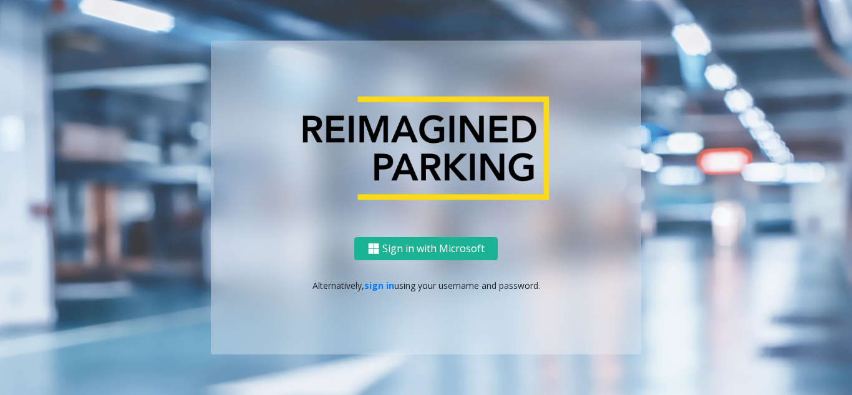
click at [385, 292] on div "Sign in with Microsoft Alternatively, sign in using your username and password." at bounding box center [426, 295] width 431 height 117
click at [385, 290] on link "sign in" at bounding box center [379, 286] width 30 height 12
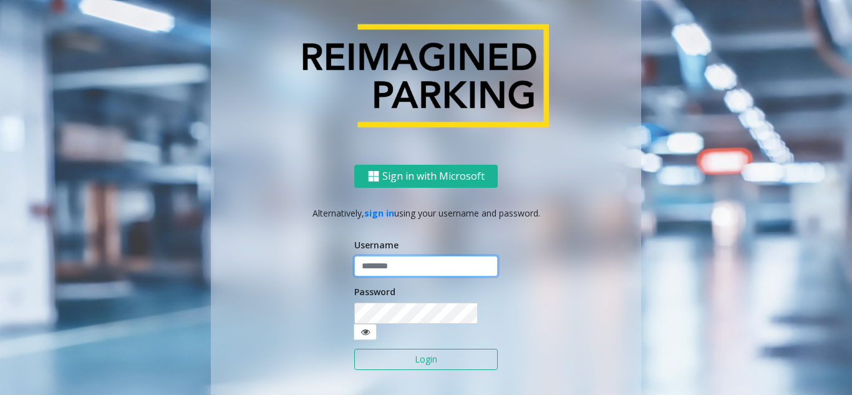
click at [401, 265] on input "text" at bounding box center [426, 266] width 144 height 21
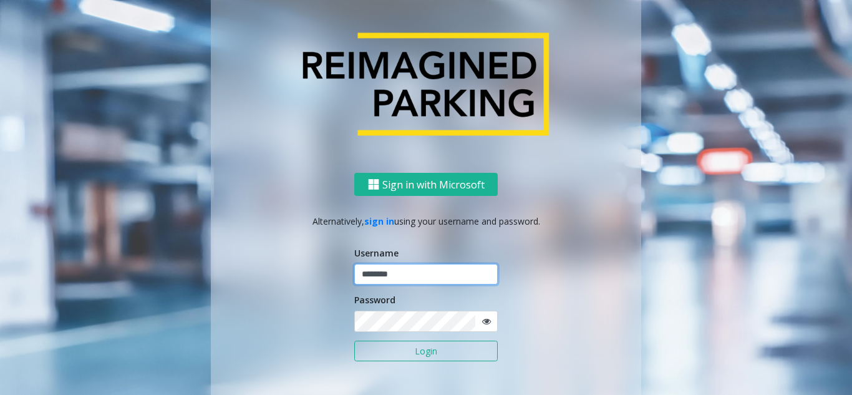
type input "********"
click at [354, 341] on button "Login" at bounding box center [426, 351] width 144 height 21
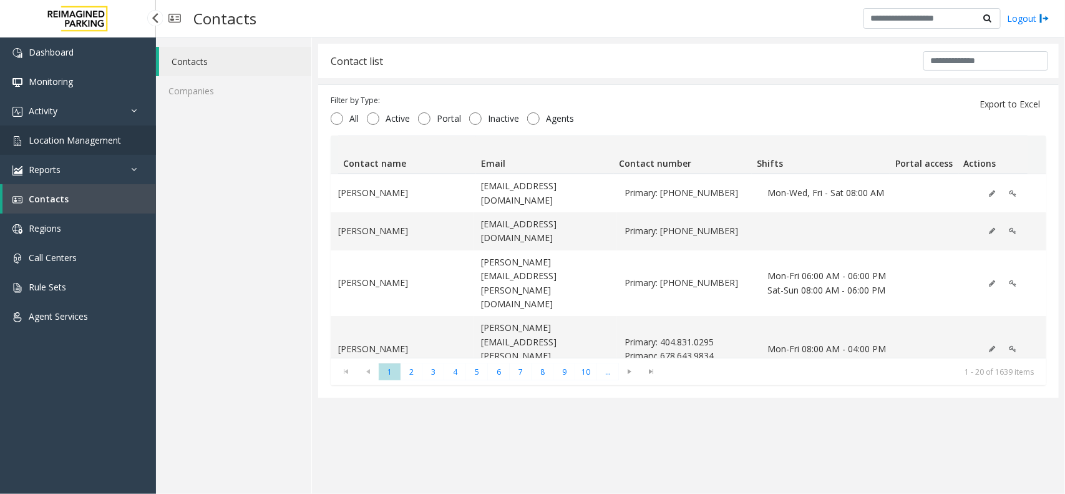
click at [88, 152] on link "Location Management" at bounding box center [78, 139] width 156 height 29
click at [116, 145] on app-root "Dashboard Monitoring Activity Daily Activity Lane Activity Agent Activity Quali…" at bounding box center [532, 247] width 1065 height 494
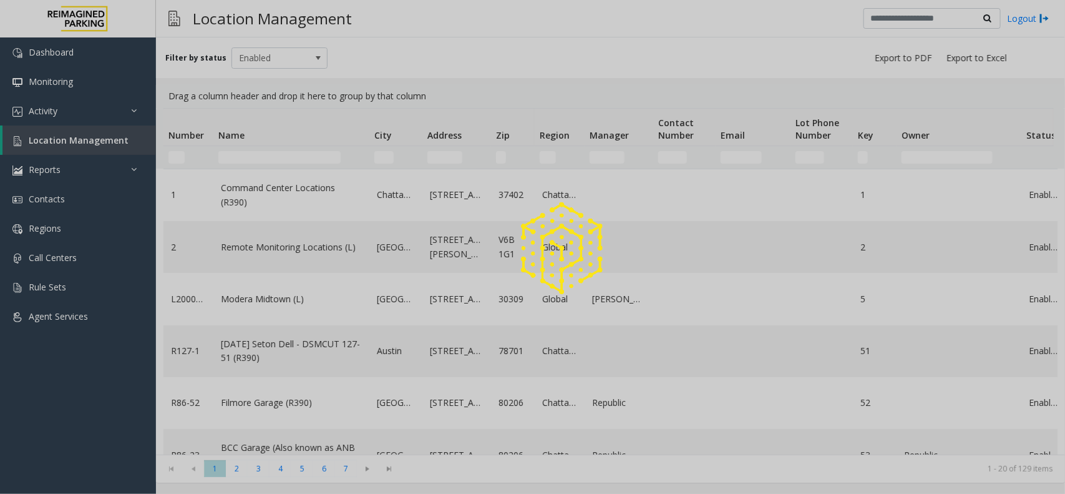
drag, startPoint x: 116, startPoint y: 148, endPoint x: 117, endPoint y: 140, distance: 7.5
click at [117, 140] on span "Location Management" at bounding box center [79, 140] width 100 height 12
